Goal: Task Accomplishment & Management: Manage account settings

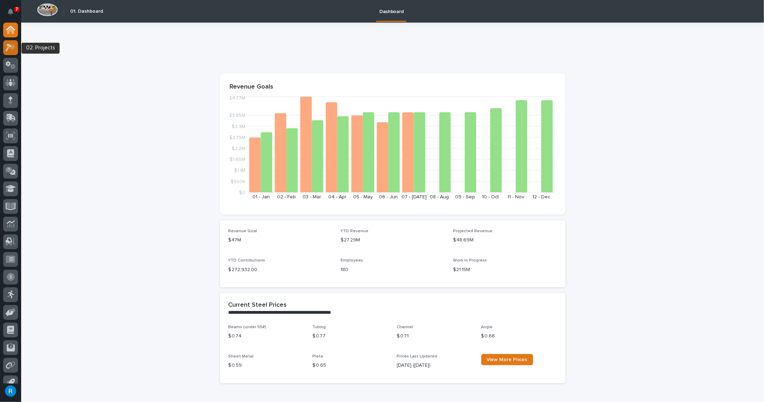
click at [7, 46] on icon at bounding box center [11, 47] width 10 height 8
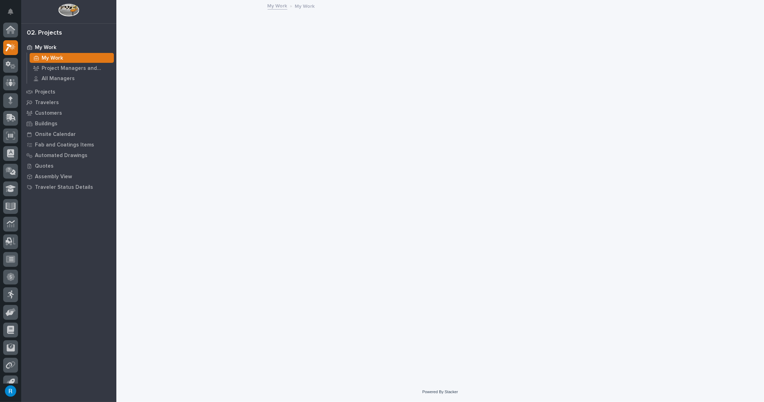
scroll to position [9, 0]
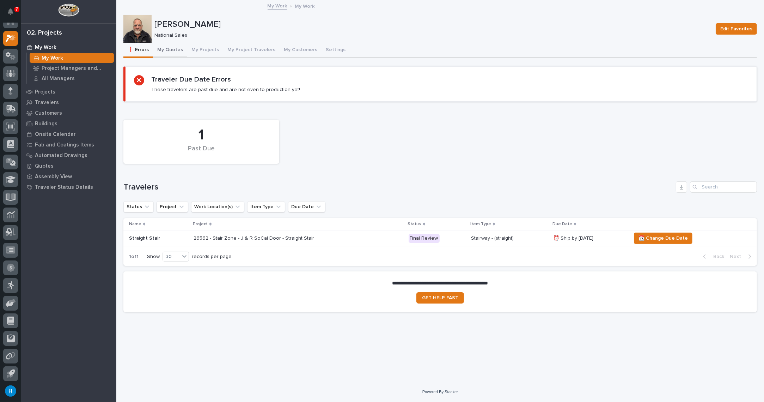
click at [172, 50] on button "My Quotes" at bounding box center [170, 50] width 34 height 15
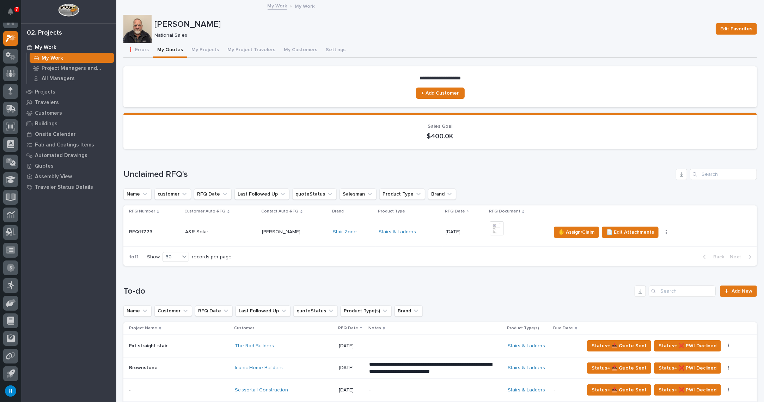
scroll to position [417, 0]
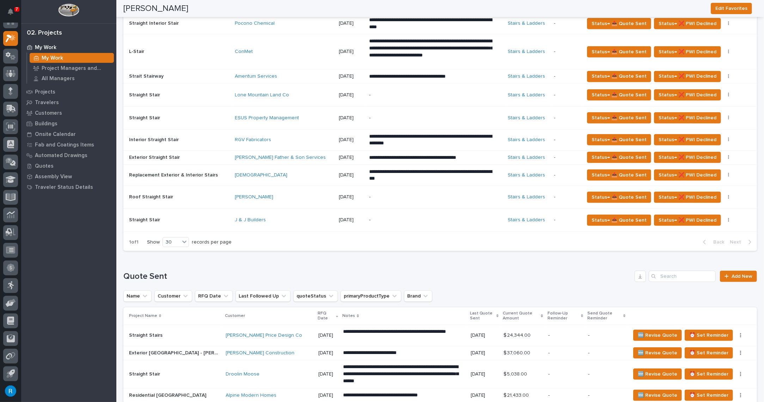
click at [486, 156] on div "**********" at bounding box center [435, 157] width 133 height 13
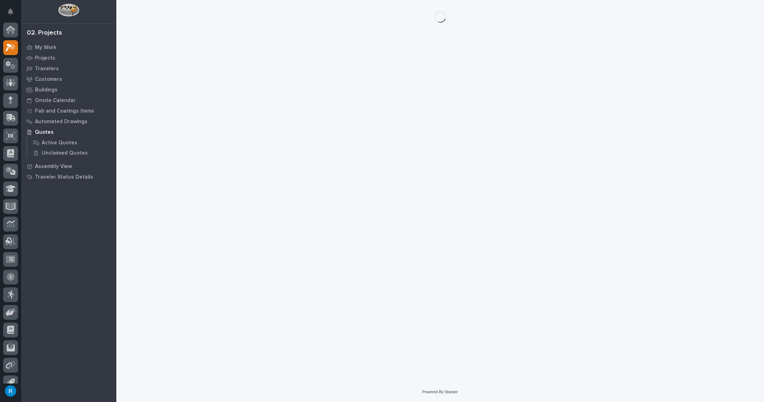
scroll to position [9, 0]
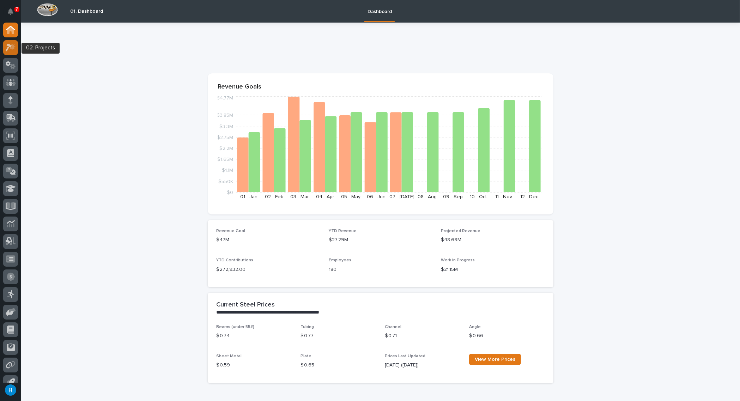
click at [10, 50] on icon at bounding box center [11, 47] width 10 height 8
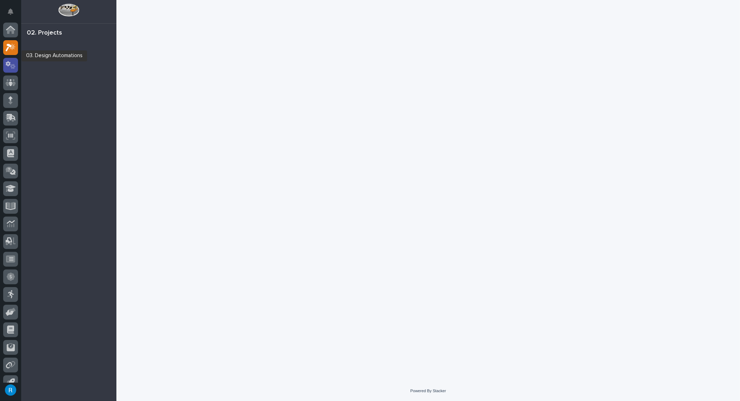
scroll to position [10, 0]
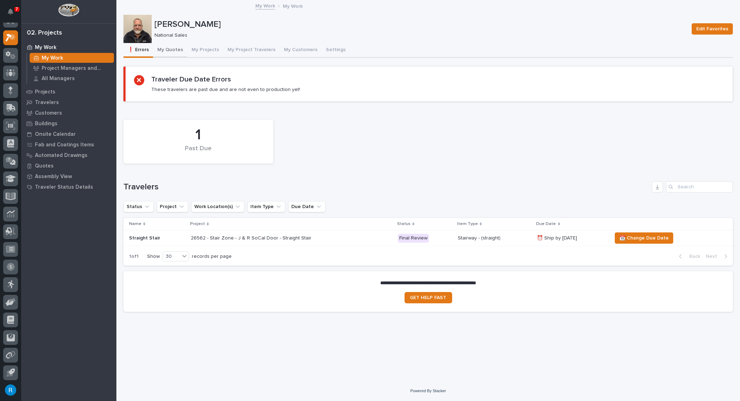
click at [171, 50] on button "My Quotes" at bounding box center [170, 50] width 34 height 15
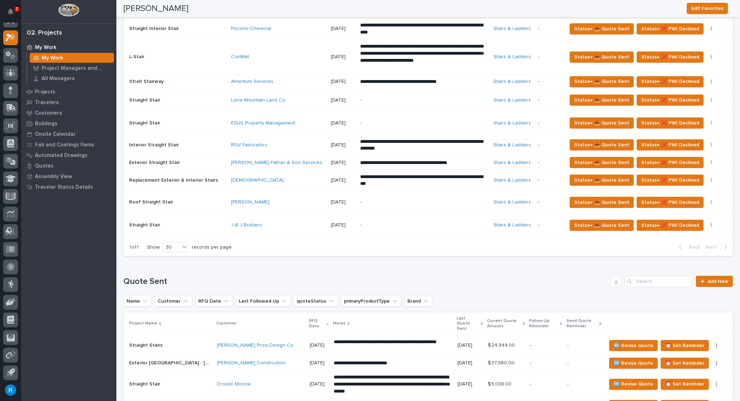
scroll to position [417, 0]
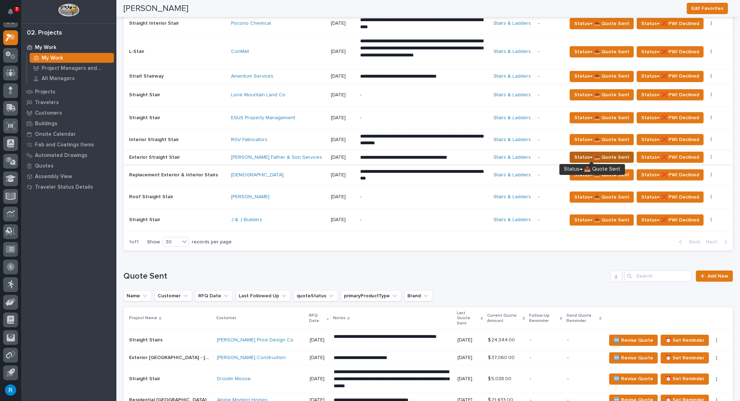
click at [608, 156] on span "Status→ 📤 Quote Sent" at bounding box center [601, 157] width 55 height 8
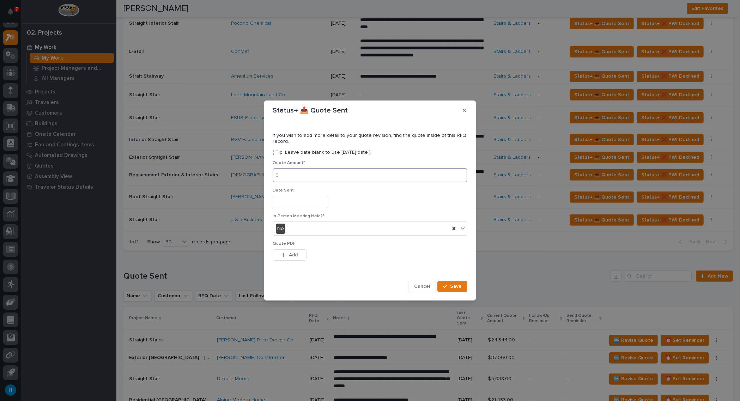
click at [304, 179] on input at bounding box center [370, 175] width 195 height 14
type input "28698.00"
click at [298, 195] on div "Date Sent" at bounding box center [370, 201] width 195 height 26
click at [300, 202] on input "text" at bounding box center [301, 202] width 56 height 12
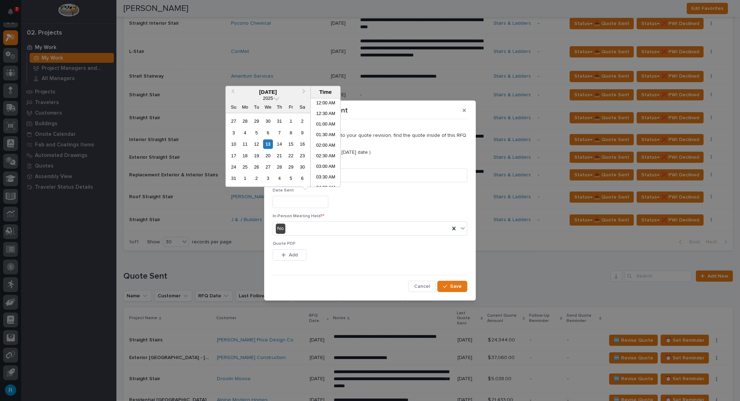
scroll to position [342, 0]
click at [268, 146] on div "13" at bounding box center [268, 144] width 10 height 10
type input "**********"
click at [289, 253] on span "Add" at bounding box center [293, 255] width 9 height 6
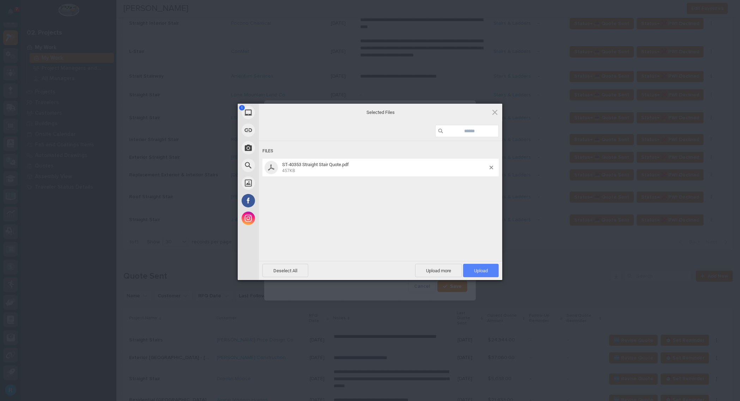
click at [481, 270] on span "Upload 1" at bounding box center [481, 270] width 14 height 5
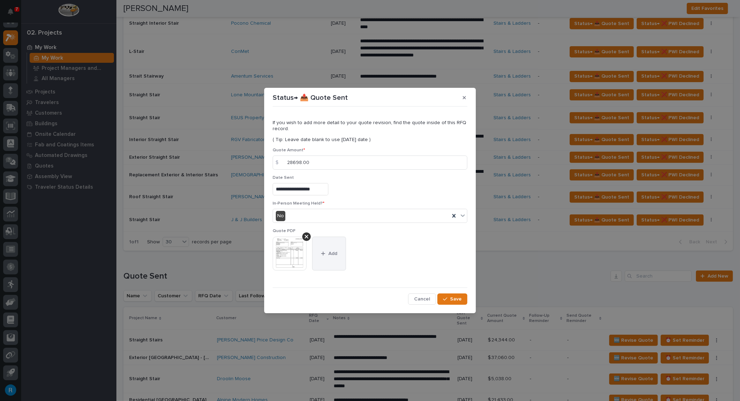
click at [330, 256] on span "Add" at bounding box center [332, 253] width 9 height 6
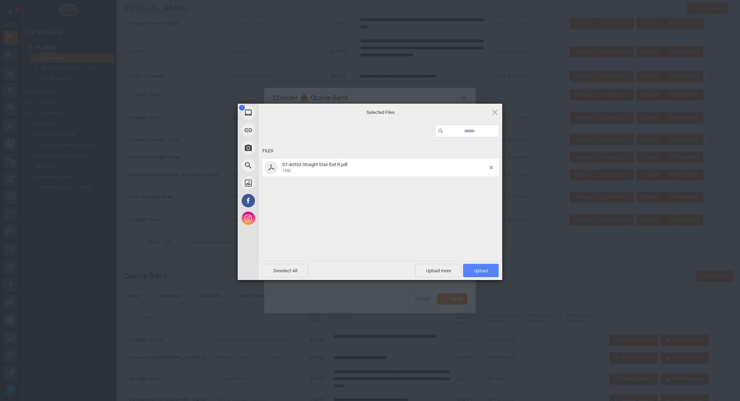
click at [485, 271] on span "Upload 1" at bounding box center [481, 270] width 14 height 5
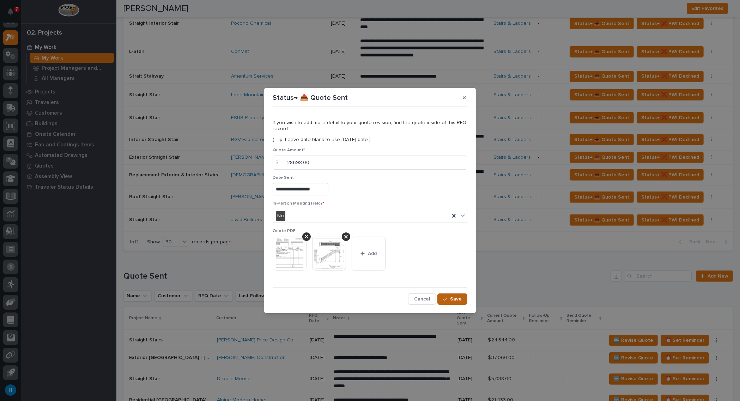
click at [450, 296] on button "Save" at bounding box center [452, 298] width 30 height 11
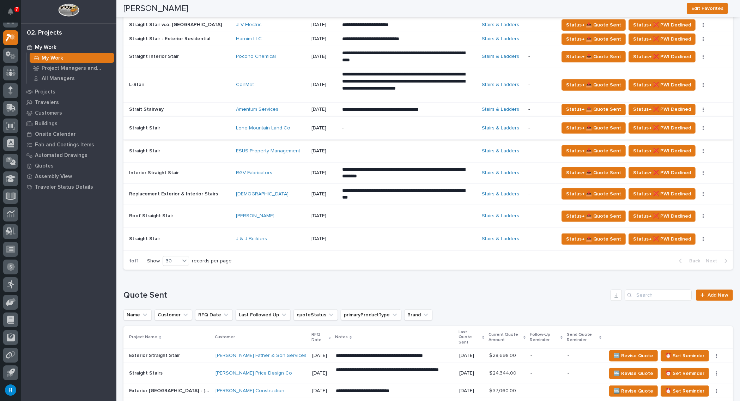
scroll to position [352, 0]
